Goal: Task Accomplishment & Management: Use online tool/utility

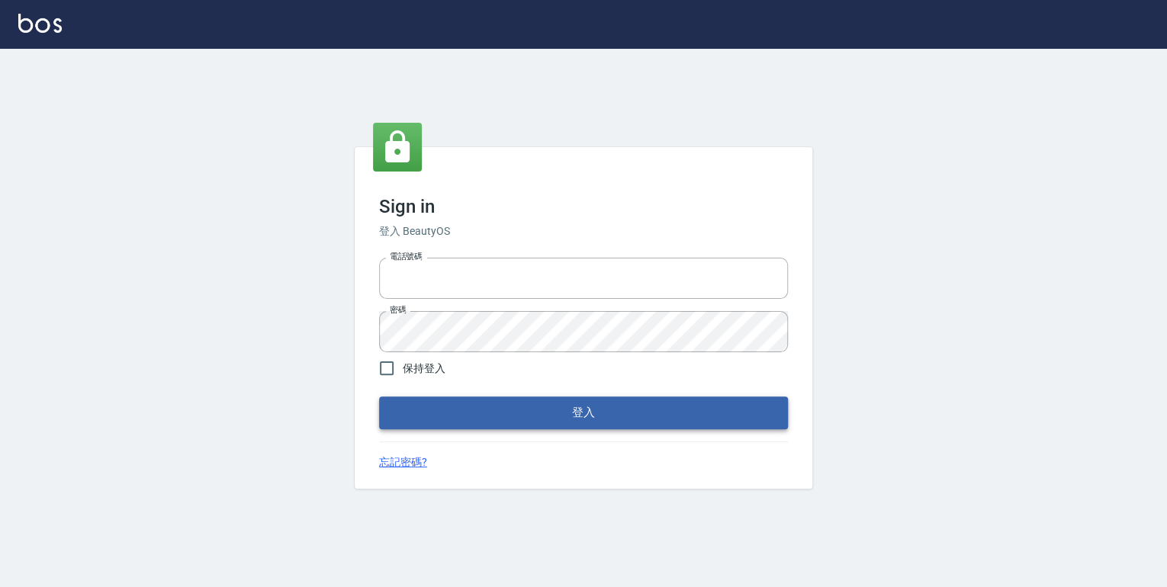
type input "0952331713"
click at [547, 406] on button "登入" at bounding box center [583, 413] width 409 height 32
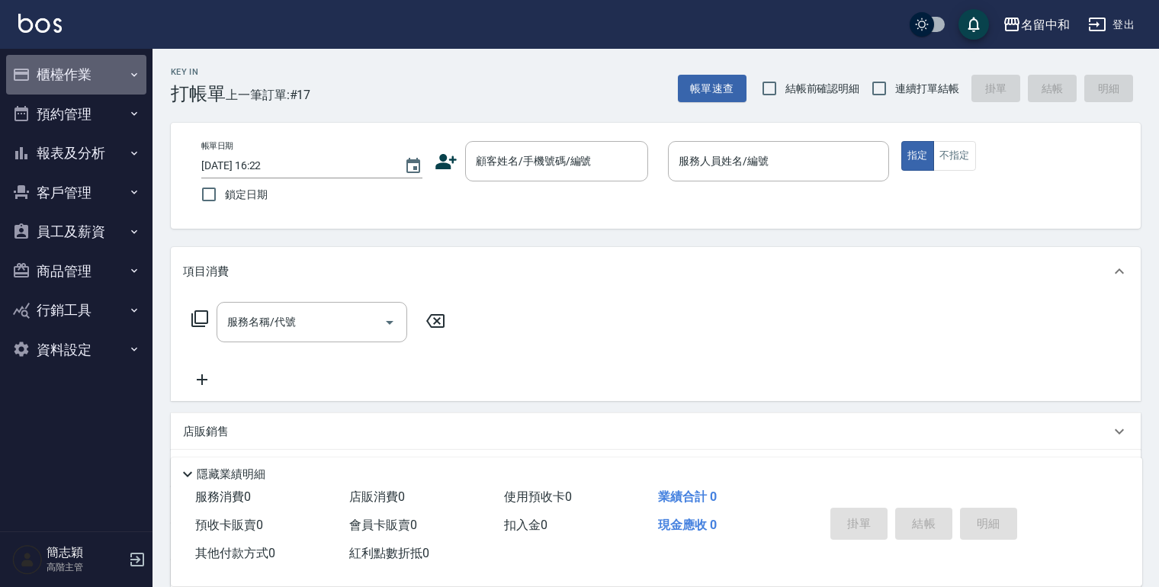
click at [129, 73] on icon "button" at bounding box center [134, 75] width 12 height 12
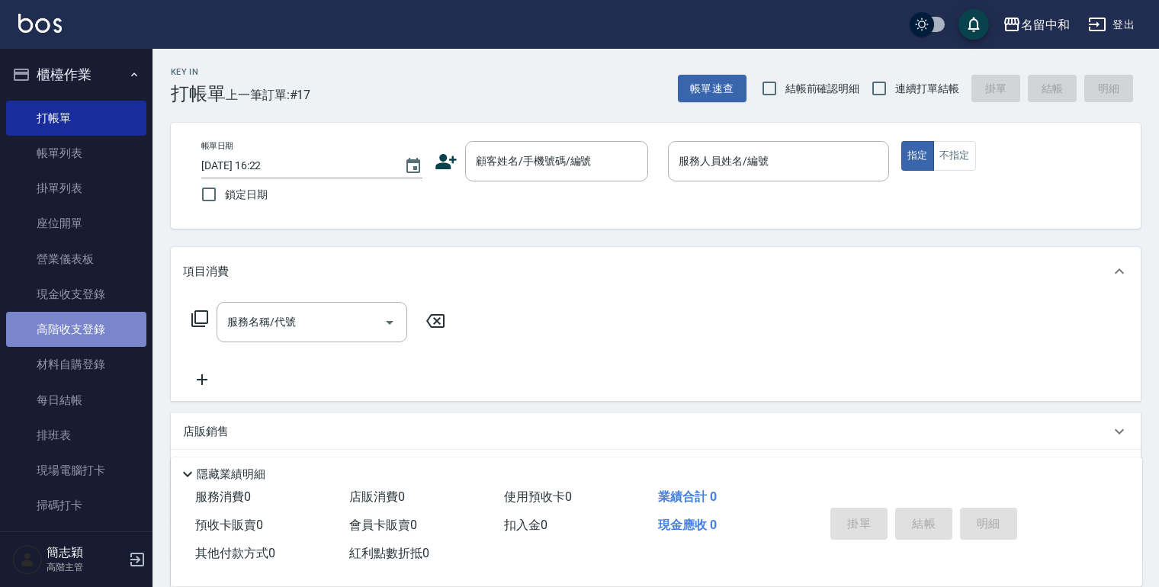
click at [92, 323] on link "高階收支登錄" at bounding box center [76, 329] width 140 height 35
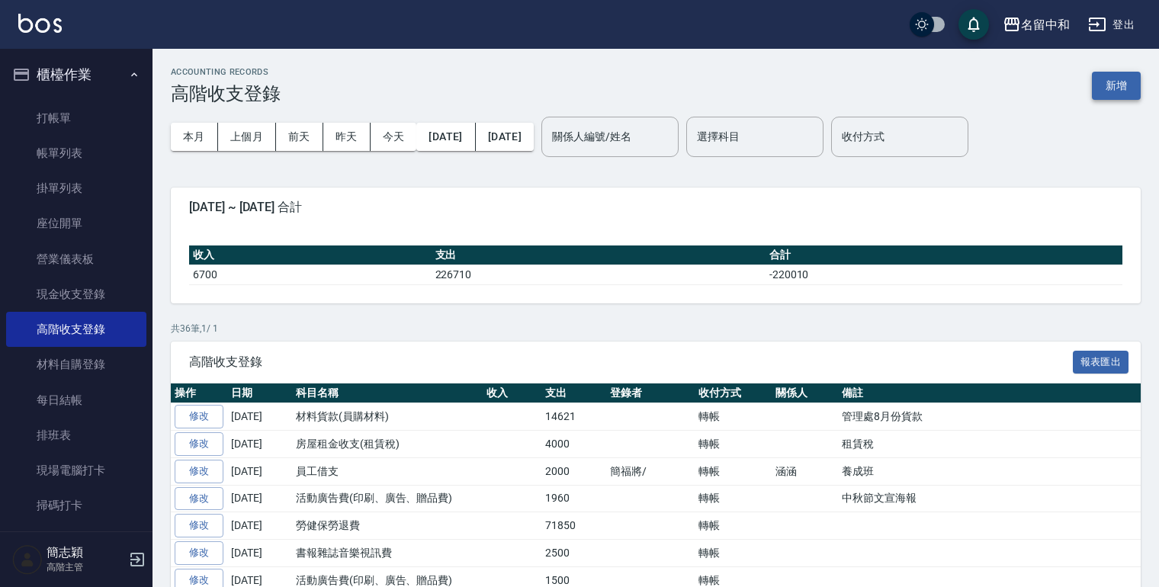
click at [1119, 88] on button "新增" at bounding box center [1116, 86] width 49 height 28
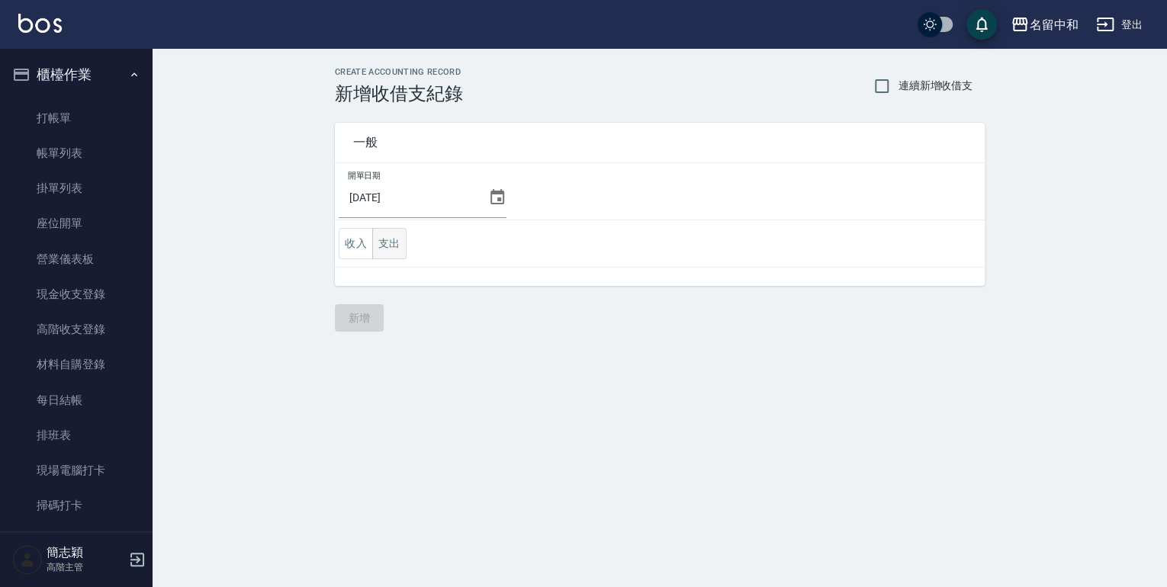
click at [385, 250] on button "支出" at bounding box center [389, 243] width 34 height 31
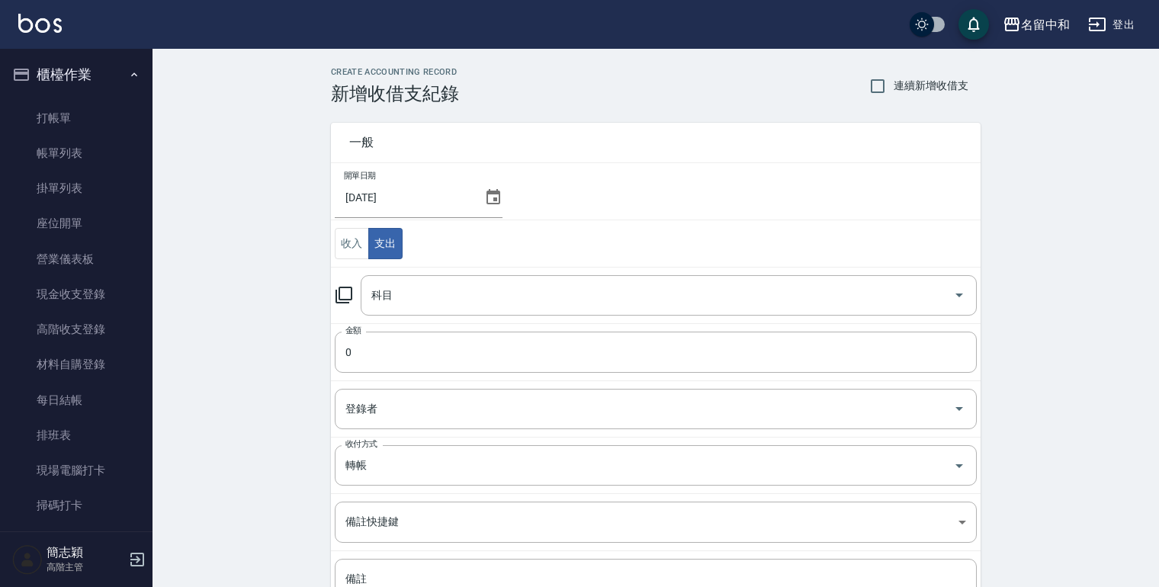
click at [342, 289] on icon at bounding box center [344, 295] width 18 height 18
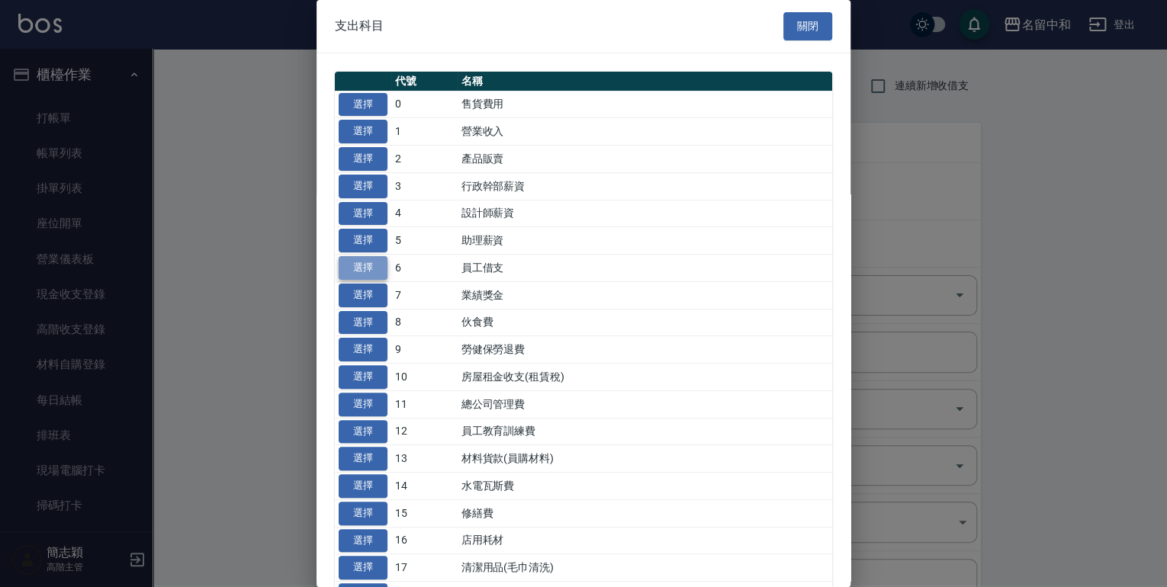
click at [358, 265] on button "選擇" at bounding box center [363, 268] width 49 height 24
type input "6 員工借支"
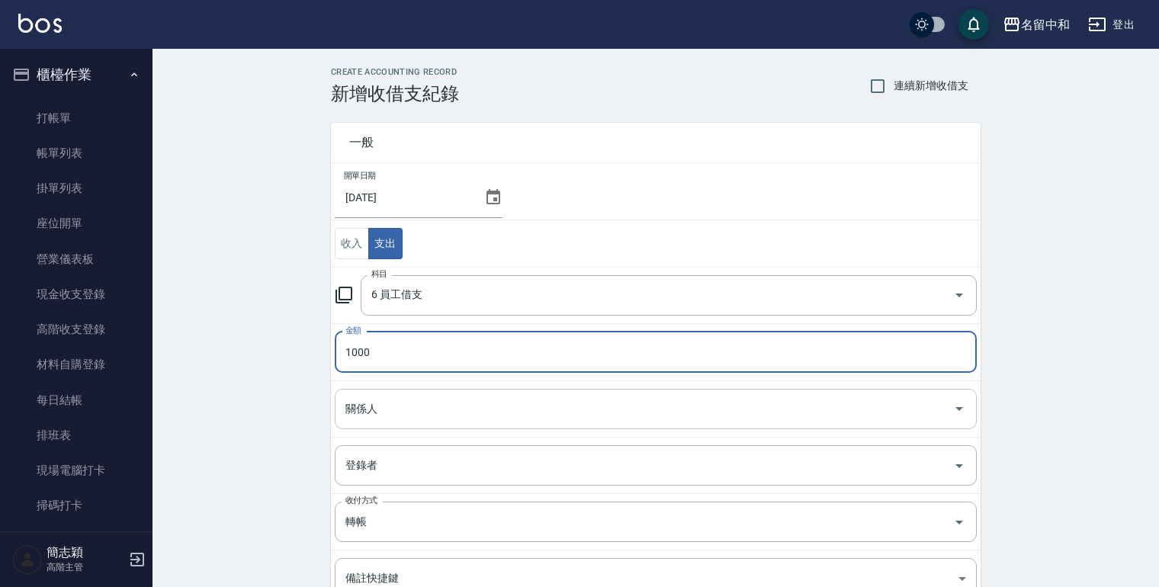
type input "1000"
click at [431, 416] on input "關係人" at bounding box center [644, 409] width 605 height 27
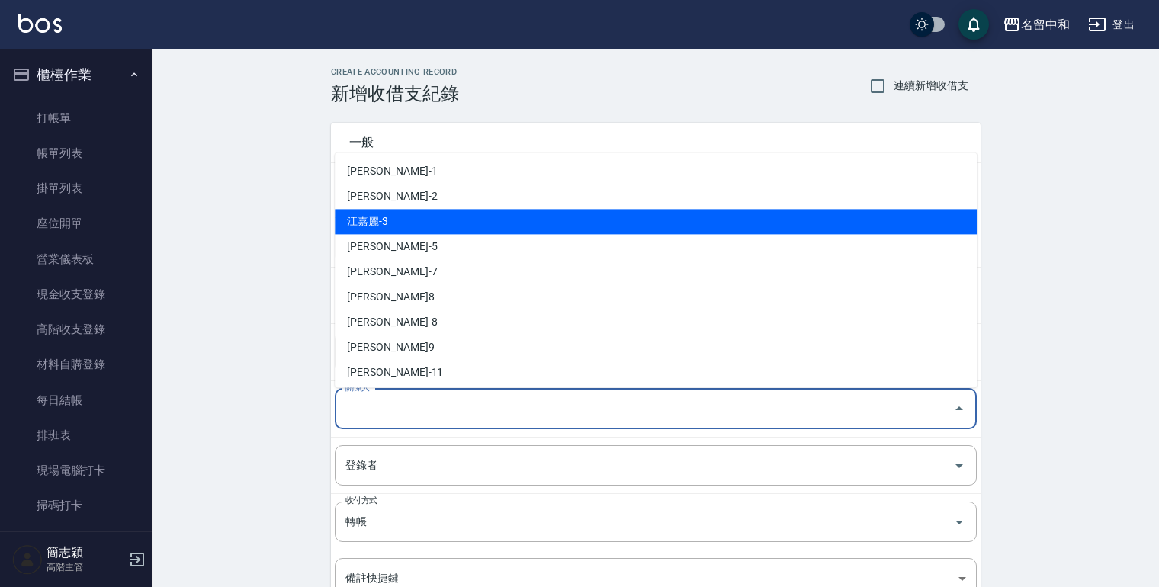
click at [395, 226] on li "江嘉麗-3" at bounding box center [656, 221] width 642 height 25
type input "江嘉麗-3"
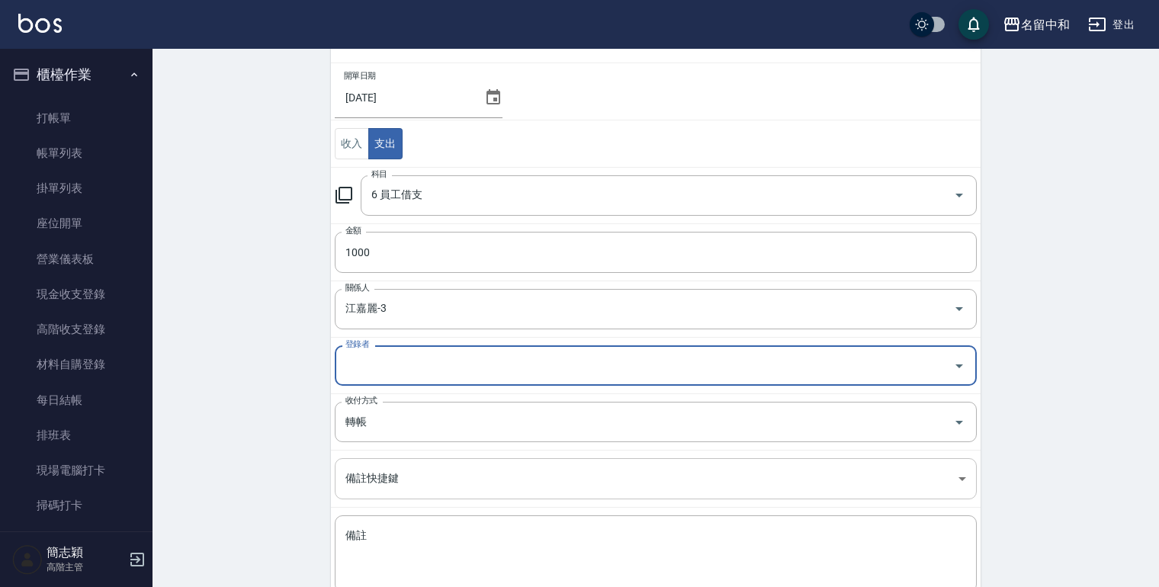
scroll to position [122, 0]
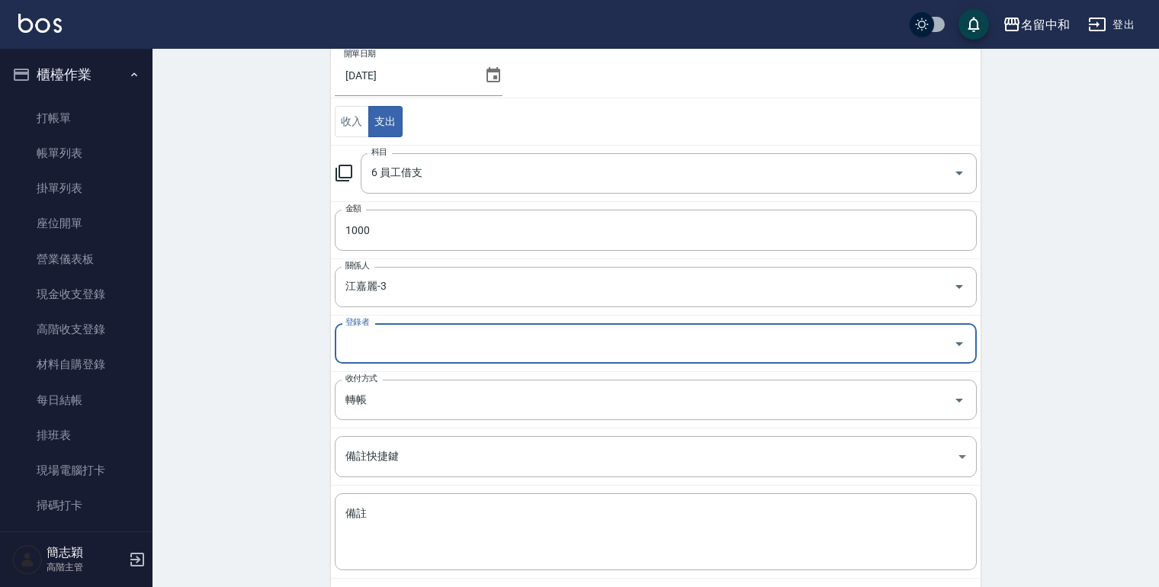
click at [365, 352] on input "登錄者" at bounding box center [644, 343] width 605 height 27
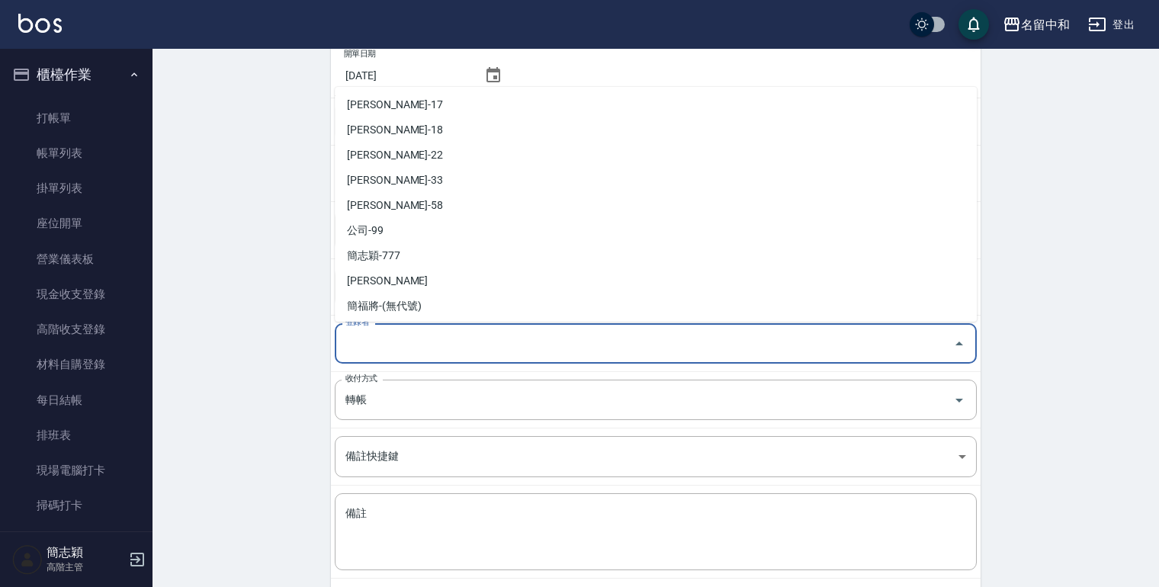
scroll to position [281, 0]
click at [401, 306] on li "簡福將-(無代號)" at bounding box center [656, 303] width 642 height 25
type input "簡福將-(無代號)"
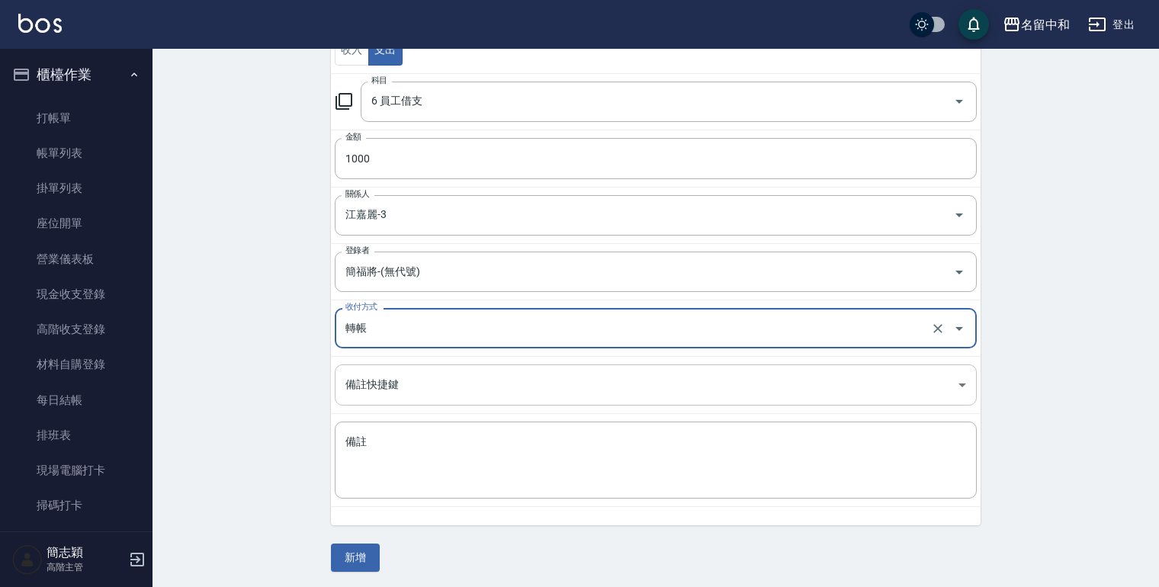
scroll to position [195, 0]
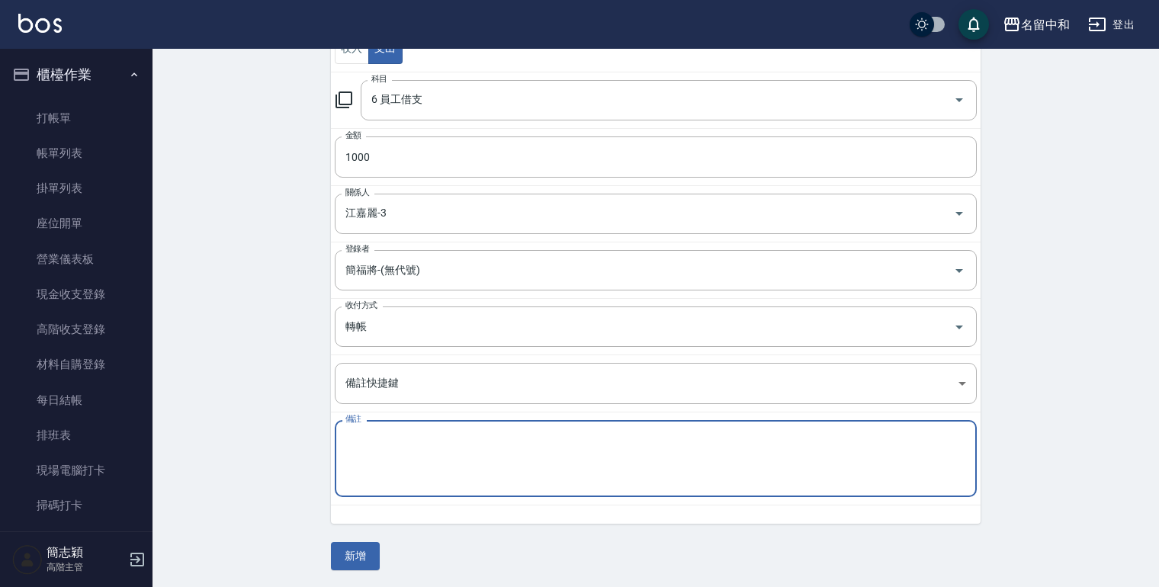
click at [383, 448] on textarea "備註" at bounding box center [655, 459] width 621 height 52
type textarea "上管理處的課費用"
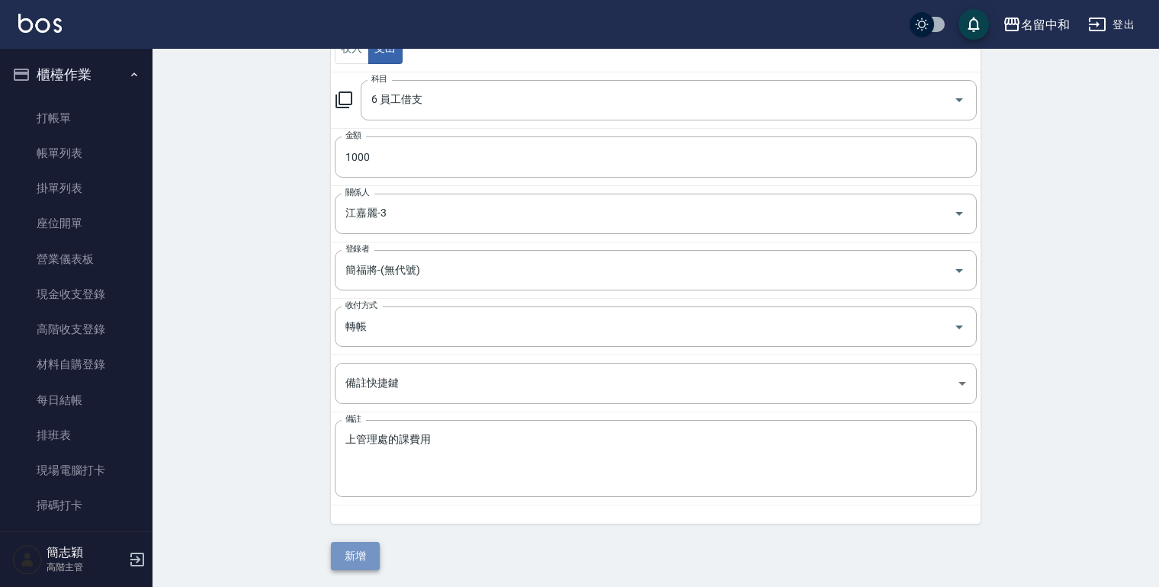
click at [344, 551] on button "新增" at bounding box center [355, 556] width 49 height 28
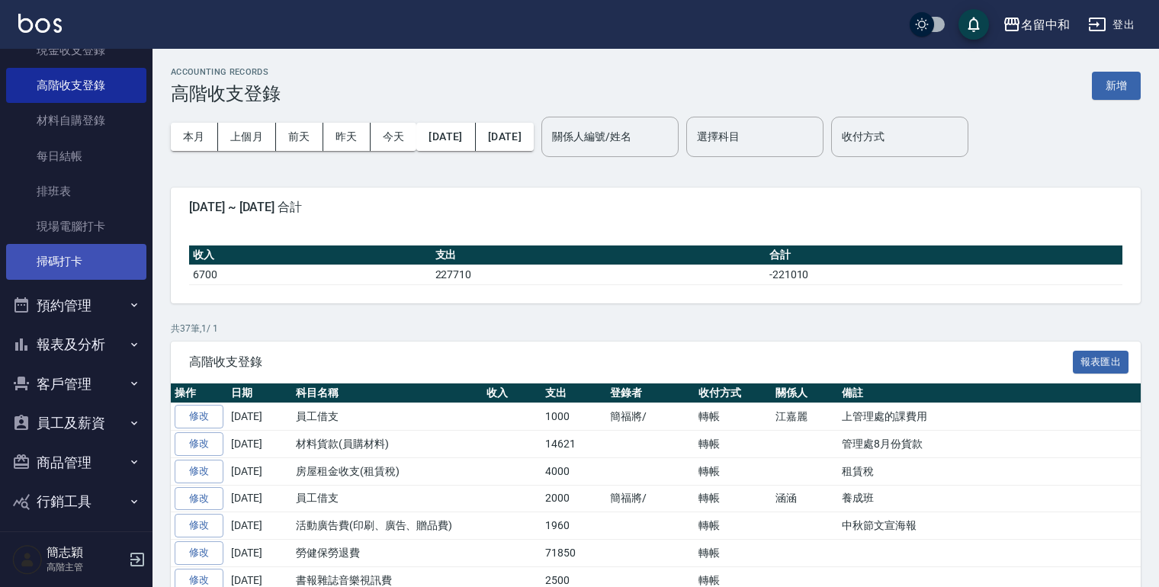
scroll to position [291, 0]
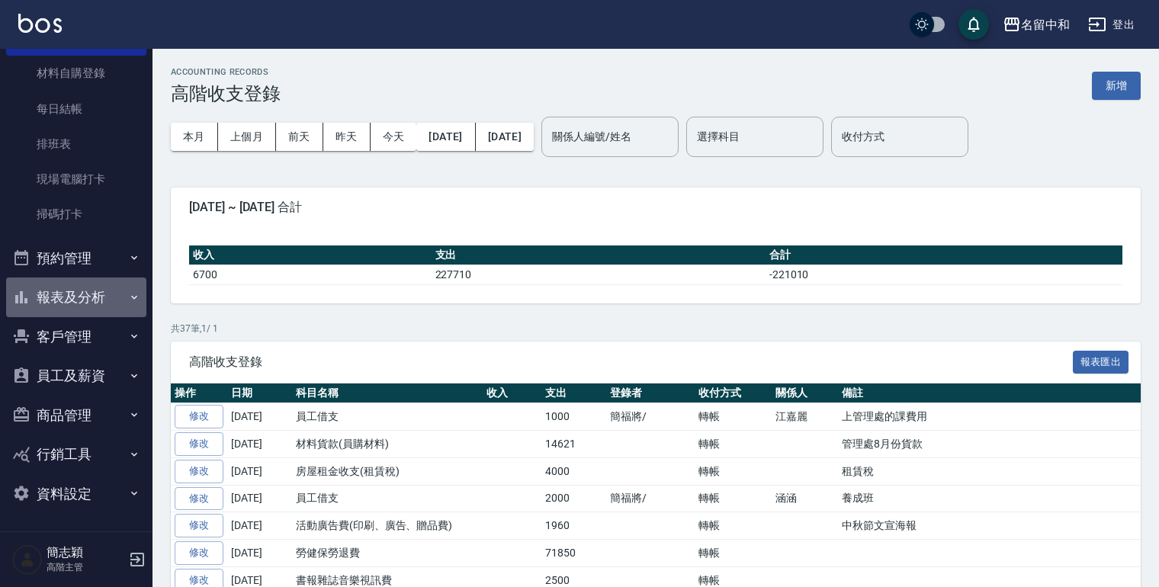
click at [82, 291] on button "報表及分析" at bounding box center [76, 298] width 140 height 40
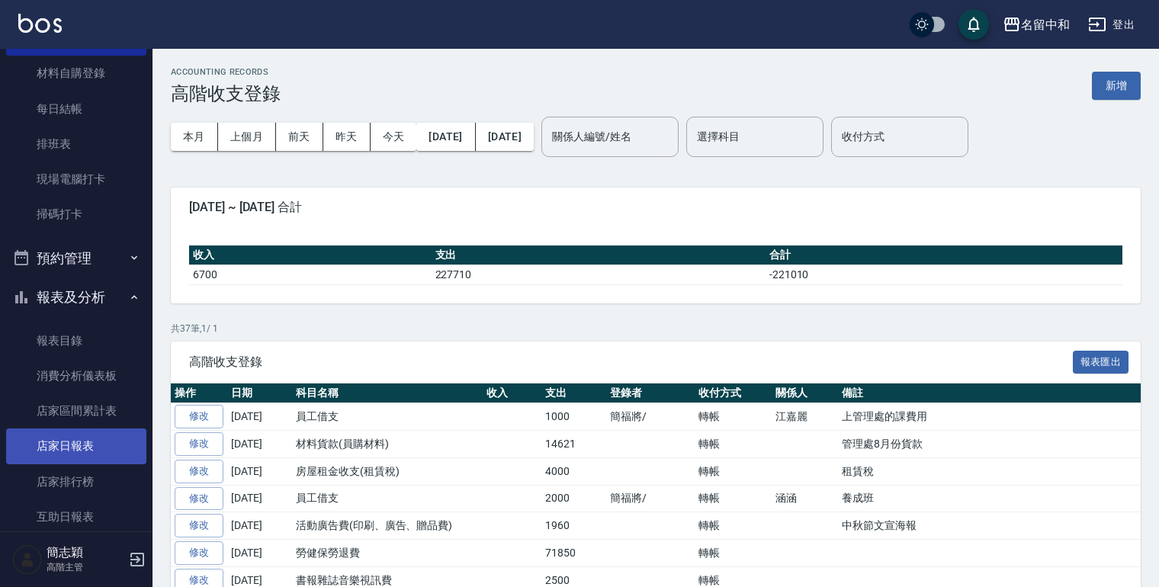
click at [58, 446] on link "店家日報表" at bounding box center [76, 446] width 140 height 35
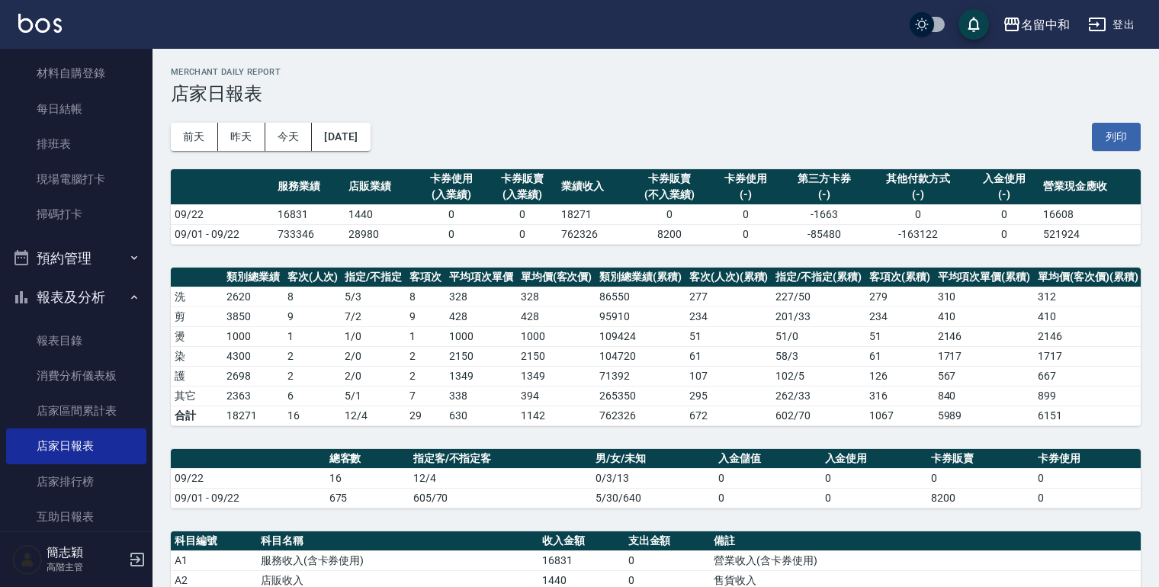
click at [1119, 24] on button "登出" at bounding box center [1111, 25] width 59 height 28
